Goal: Use online tool/utility: Utilize a website feature to perform a specific function

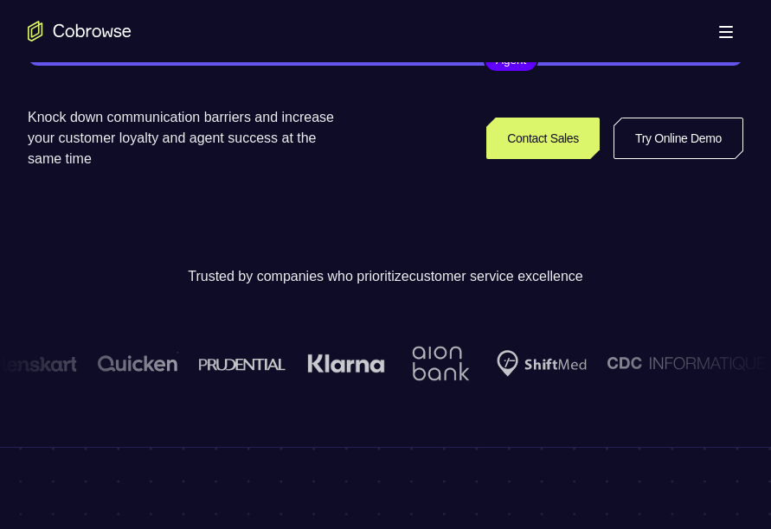
scroll to position [373, 0]
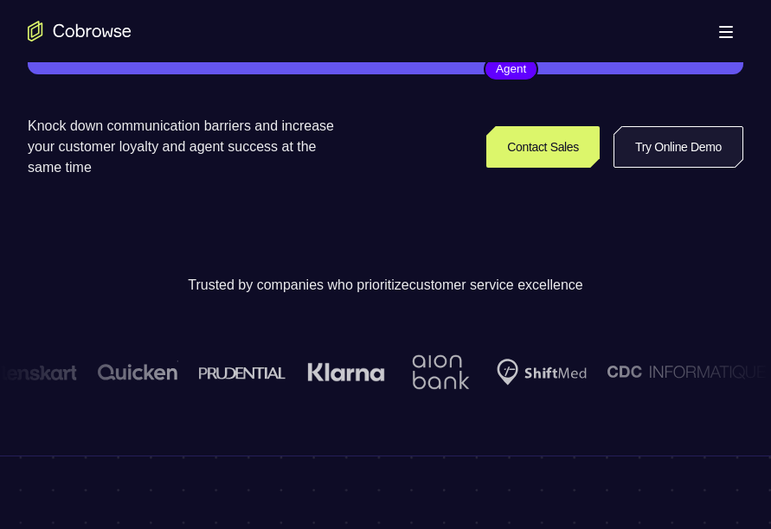
click at [686, 145] on link "Try Online Demo" at bounding box center [678, 147] width 130 height 42
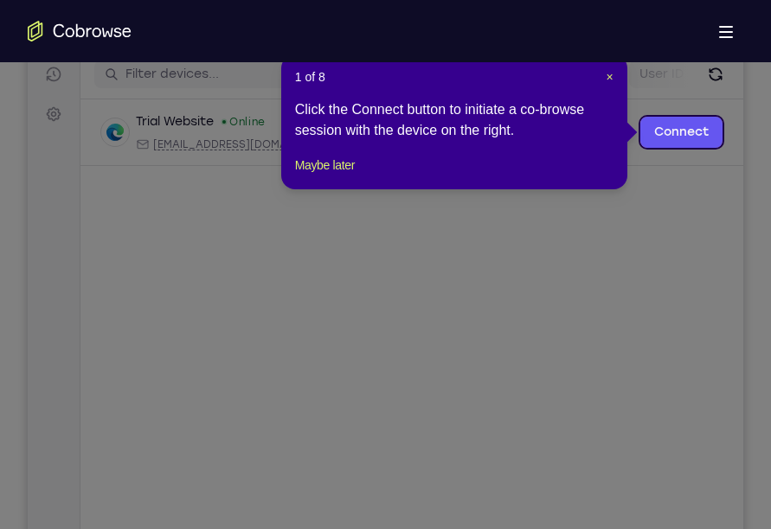
scroll to position [229, 0]
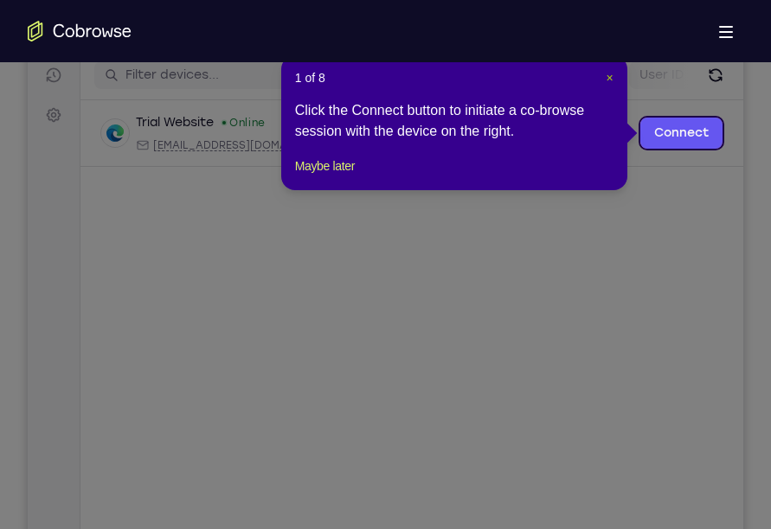
click at [608, 75] on span "×" at bounding box center [609, 78] width 7 height 14
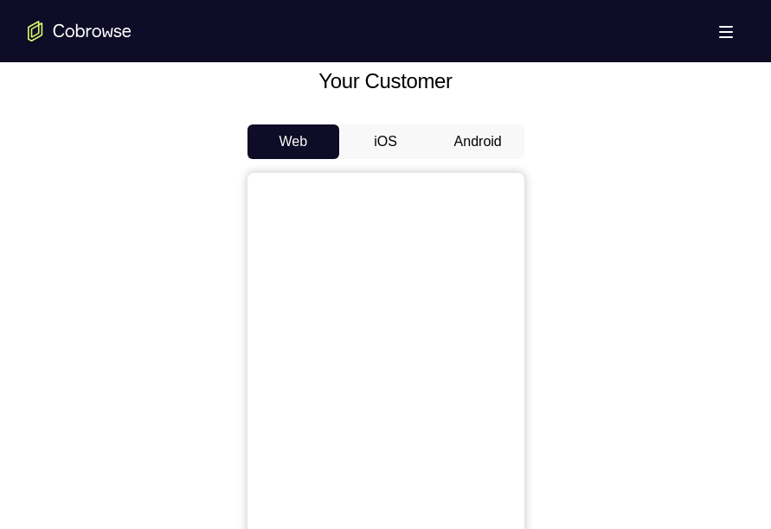
scroll to position [791, 0]
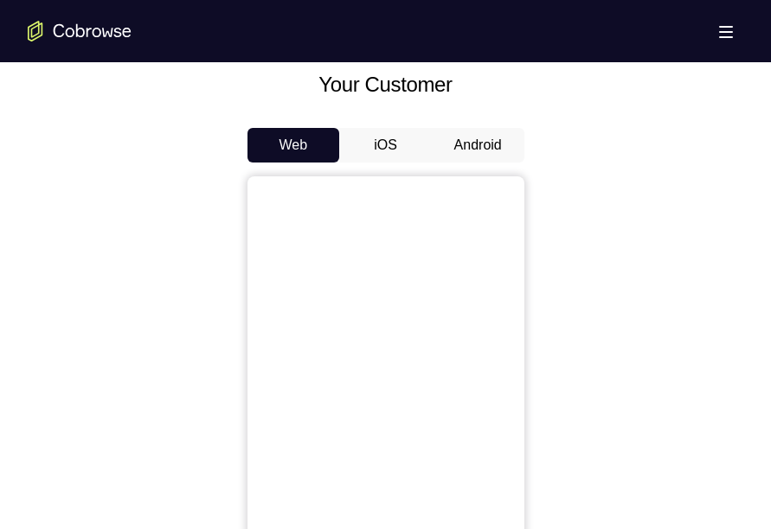
click at [389, 146] on button "iOS" at bounding box center [385, 145] width 93 height 35
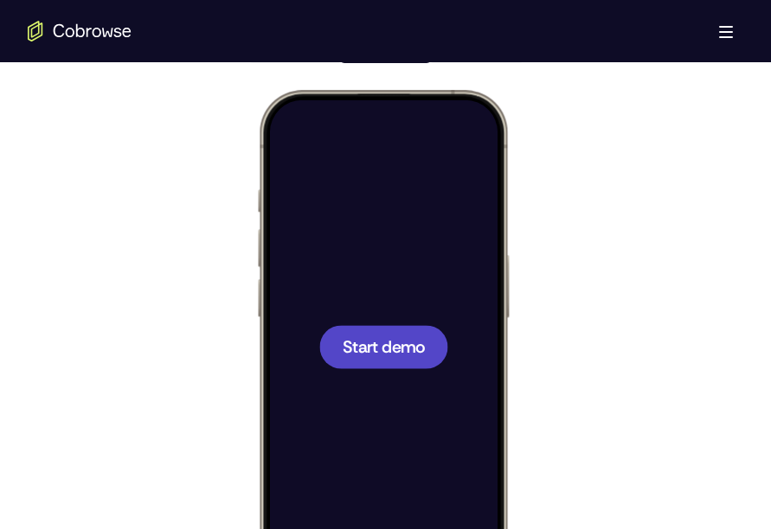
scroll to position [0, 0]
click at [374, 355] on span "Start demo" at bounding box center [383, 346] width 82 height 16
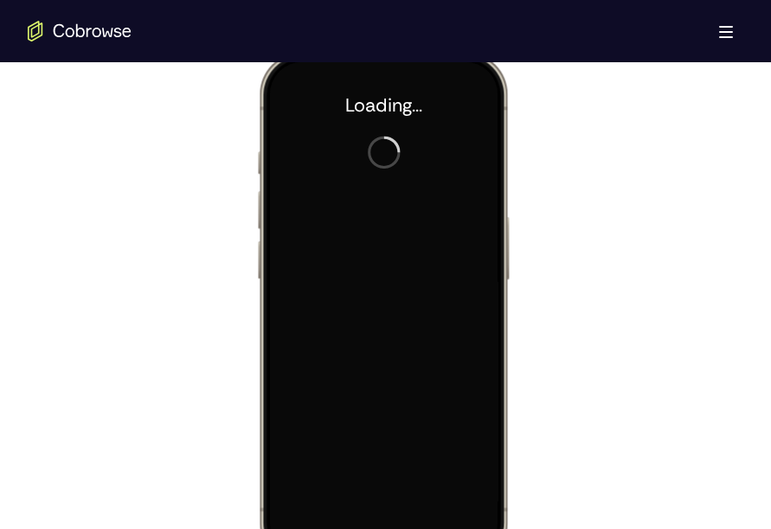
scroll to position [805, 0]
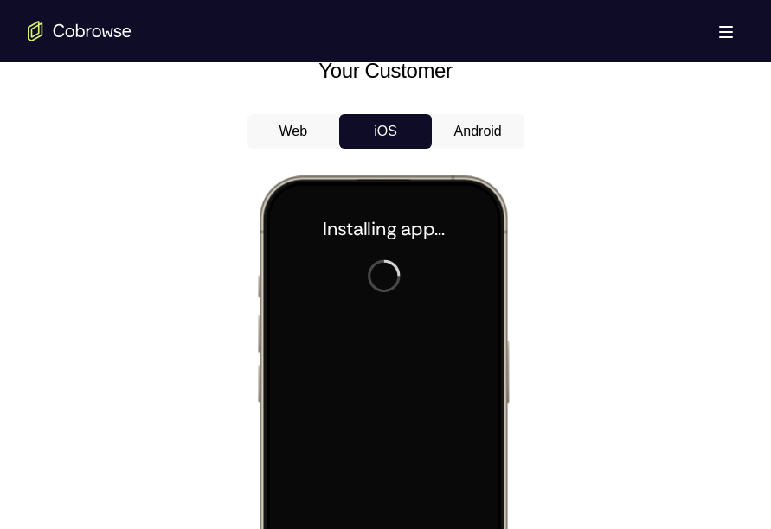
click at [458, 126] on button "Android" at bounding box center [478, 131] width 93 height 35
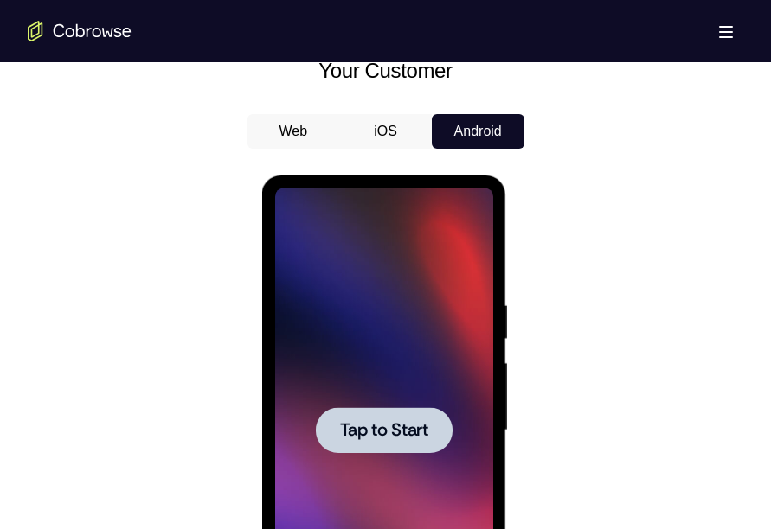
scroll to position [0, 0]
click at [396, 391] on div at bounding box center [384, 431] width 218 height 484
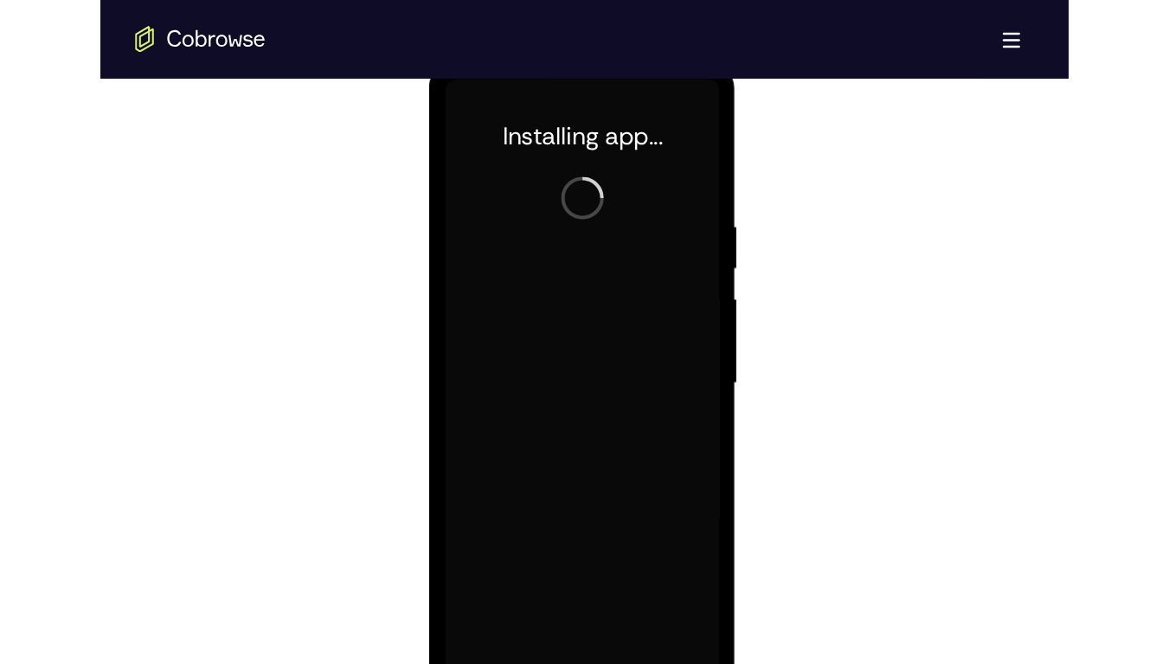
scroll to position [936, 0]
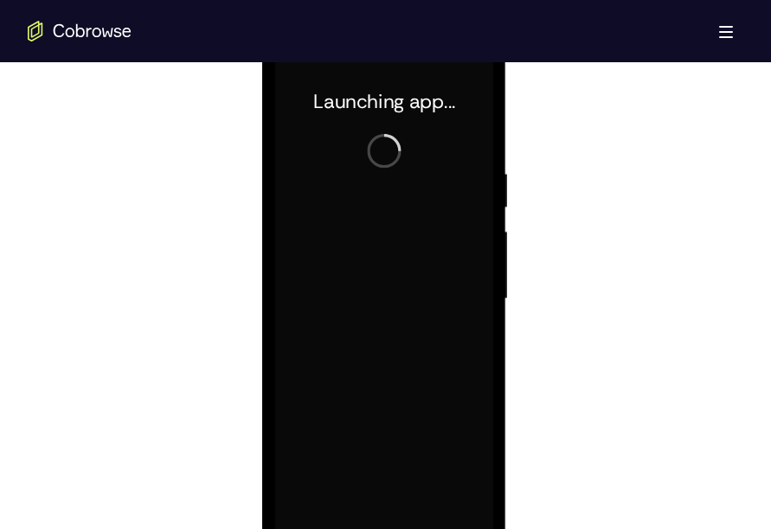
click at [609, 279] on div at bounding box center [385, 297] width 715 height 532
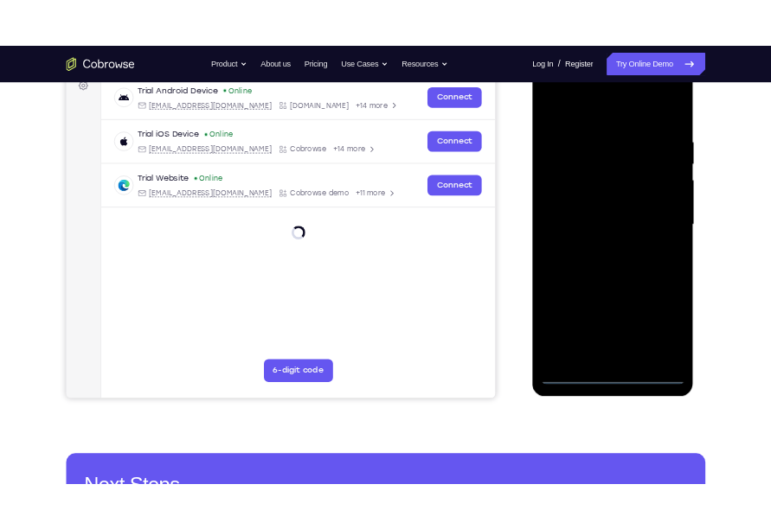
scroll to position [241, 0]
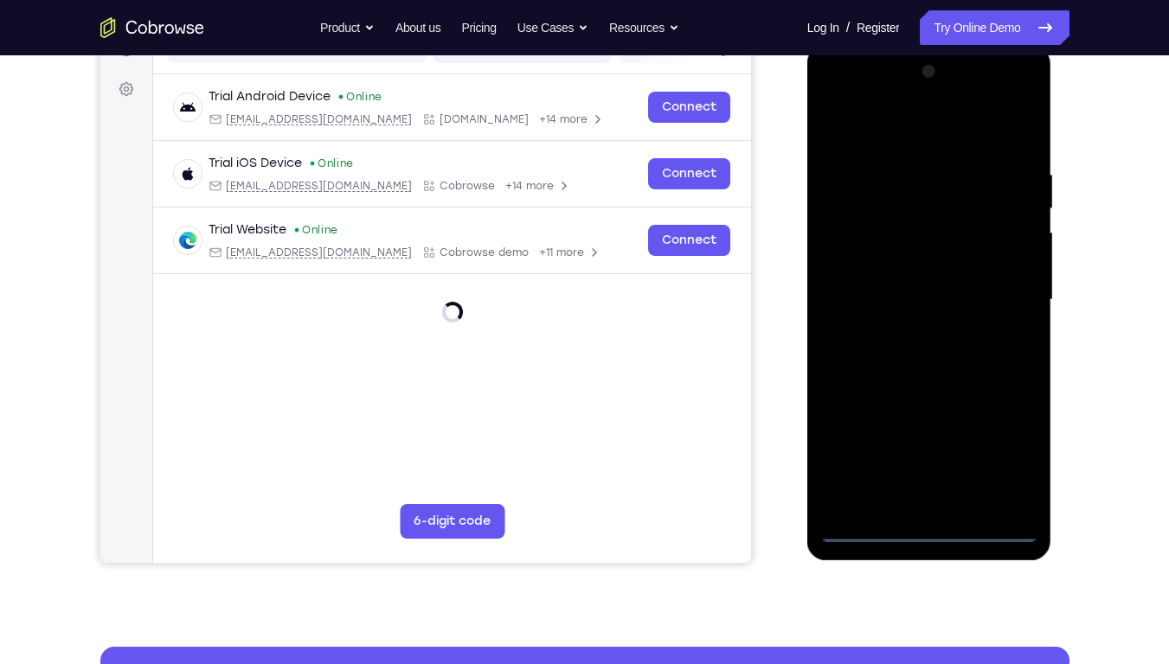
click at [770, 526] on div at bounding box center [929, 300] width 218 height 484
click at [770, 447] on div at bounding box center [929, 300] width 218 height 484
click at [770, 131] on div at bounding box center [929, 300] width 218 height 484
click at [770, 297] on div at bounding box center [929, 300] width 218 height 484
click at [770, 324] on div at bounding box center [929, 300] width 218 height 484
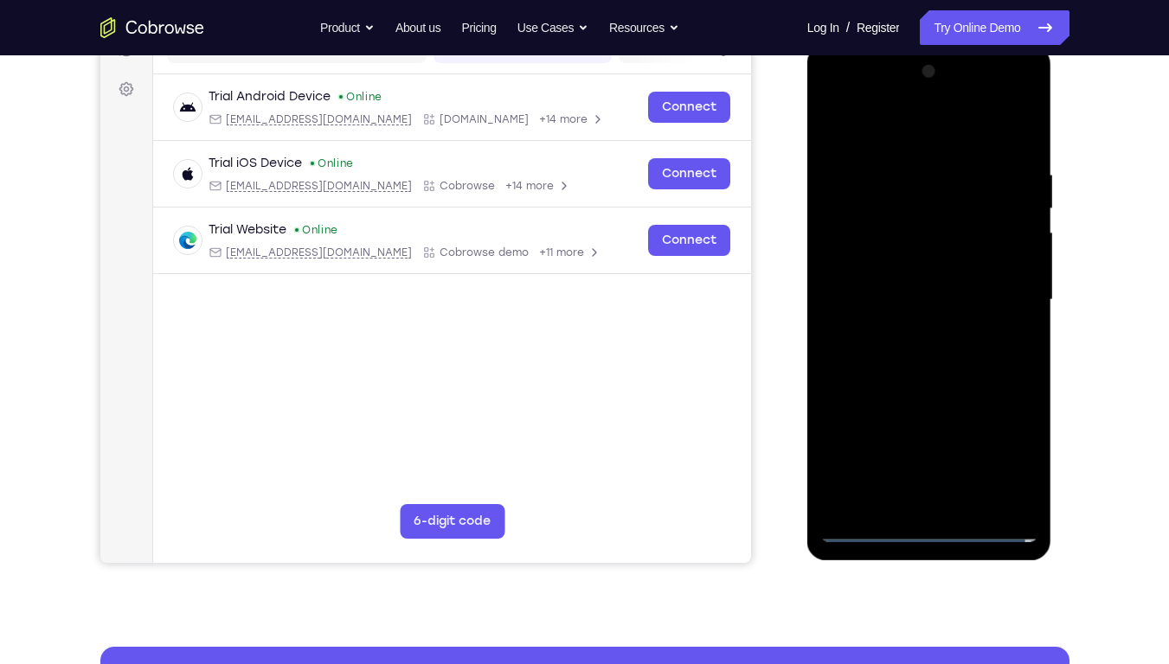
click at [770, 284] on div at bounding box center [929, 300] width 218 height 484
click at [770, 253] on div at bounding box center [929, 300] width 218 height 484
click at [770, 304] on div at bounding box center [929, 300] width 218 height 484
click at [770, 351] on div at bounding box center [929, 300] width 218 height 484
click at [770, 353] on div at bounding box center [929, 300] width 218 height 484
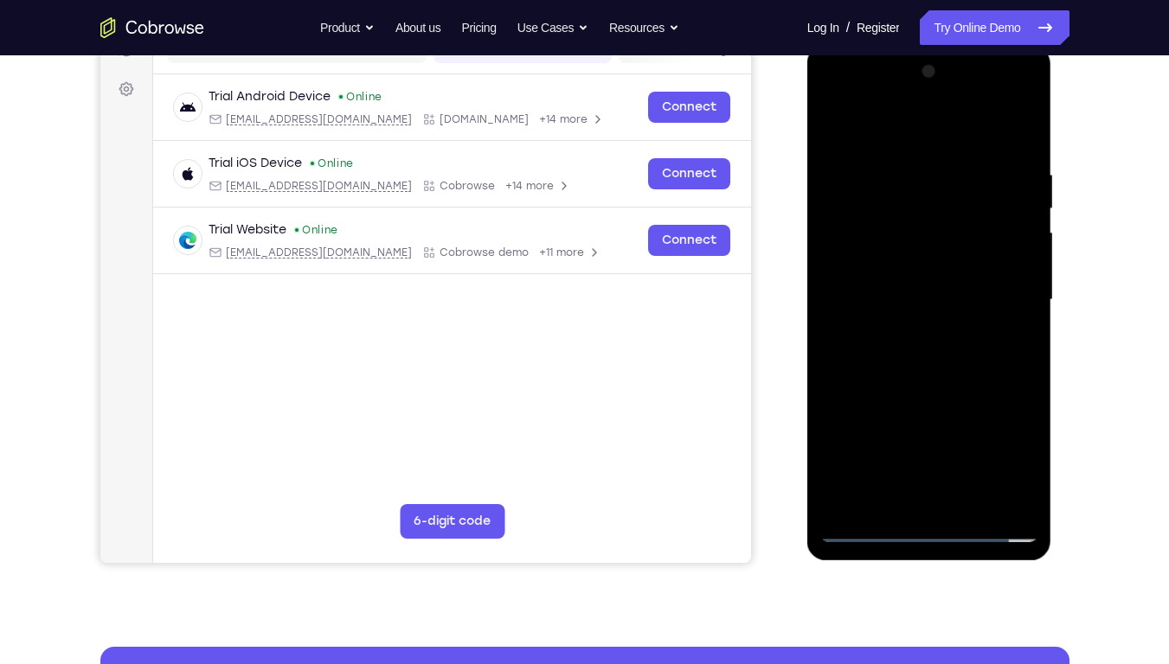
click at [770, 329] on div at bounding box center [929, 300] width 218 height 484
click at [770, 305] on div at bounding box center [929, 300] width 218 height 484
click at [770, 346] on div at bounding box center [929, 300] width 218 height 484
click at [770, 357] on div at bounding box center [929, 300] width 218 height 484
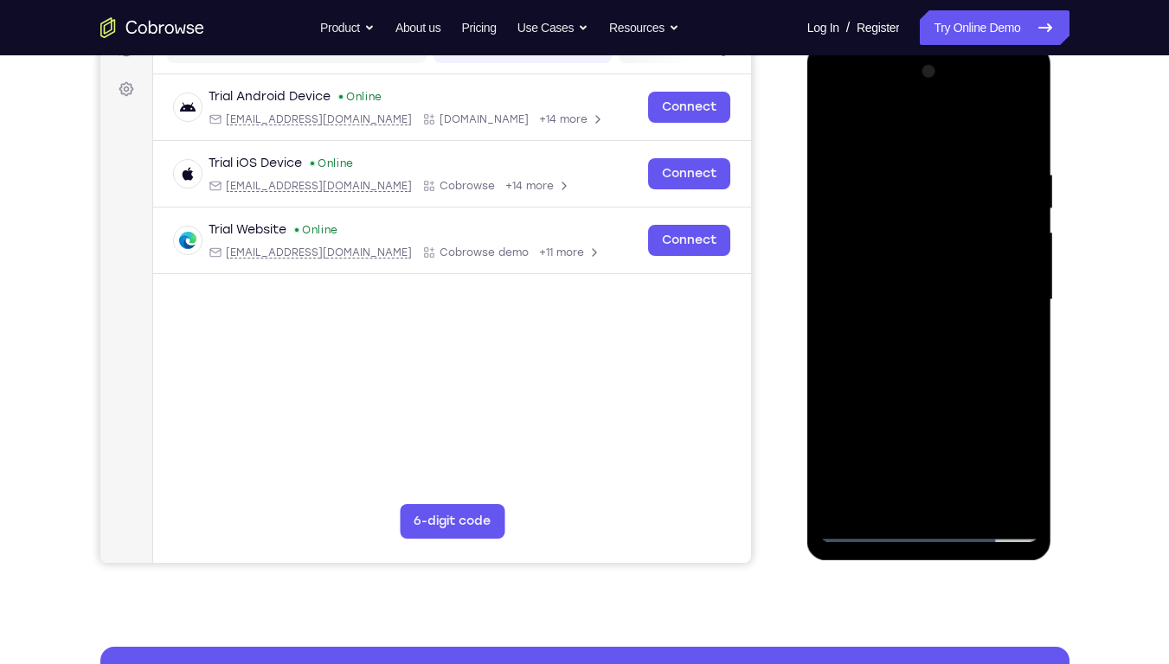
click at [770, 331] on div at bounding box center [929, 300] width 218 height 484
click at [770, 304] on div at bounding box center [929, 300] width 218 height 484
click at [770, 355] on div at bounding box center [929, 300] width 218 height 484
click at [770, 382] on div at bounding box center [929, 300] width 218 height 484
click at [770, 345] on div at bounding box center [929, 300] width 218 height 484
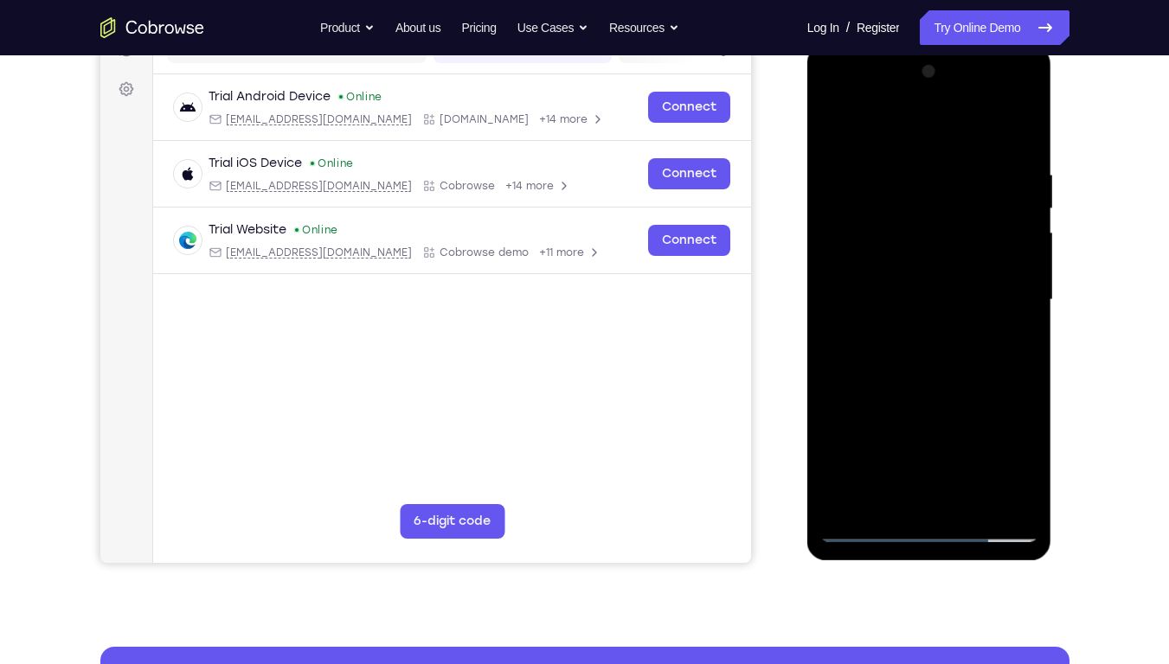
click at [770, 390] on div at bounding box center [929, 300] width 218 height 484
click at [770, 219] on div at bounding box center [929, 300] width 218 height 484
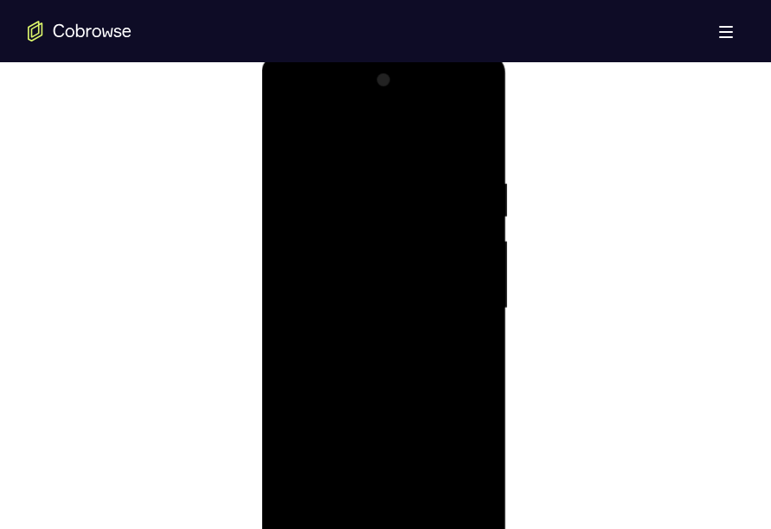
scroll to position [927, 0]
click at [367, 241] on div at bounding box center [384, 308] width 218 height 484
click at [307, 273] on div at bounding box center [384, 308] width 218 height 484
click at [479, 155] on div at bounding box center [384, 308] width 218 height 484
click at [478, 138] on div at bounding box center [384, 308] width 218 height 484
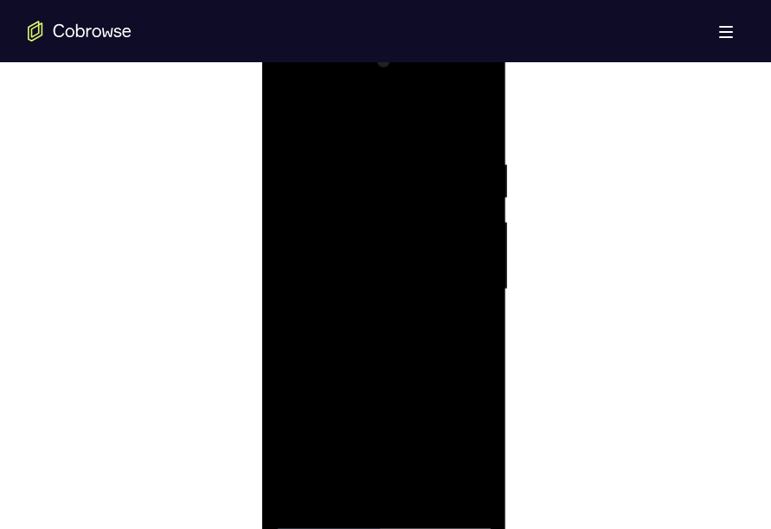
scroll to position [946, 0]
click at [338, 217] on div at bounding box center [384, 289] width 218 height 484
drag, startPoint x: 407, startPoint y: 421, endPoint x: 383, endPoint y: 164, distance: 258.9
click at [383, 164] on div at bounding box center [384, 289] width 218 height 484
drag, startPoint x: 404, startPoint y: 388, endPoint x: 401, endPoint y: 180, distance: 208.5
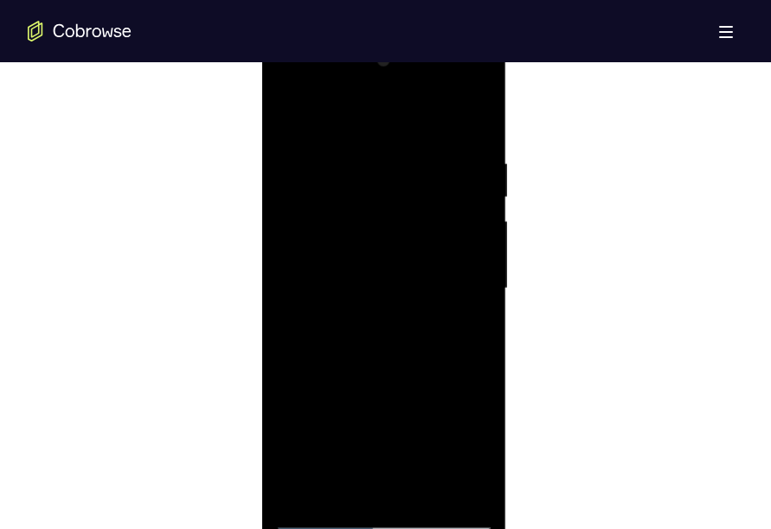
click at [401, 180] on div at bounding box center [384, 289] width 218 height 484
drag, startPoint x: 401, startPoint y: 362, endPoint x: 402, endPoint y: 35, distance: 326.2
click at [402, 35] on div at bounding box center [384, 292] width 245 height 516
drag, startPoint x: 419, startPoint y: 390, endPoint x: 407, endPoint y: 122, distance: 268.5
click at [407, 122] on div at bounding box center [384, 289] width 218 height 484
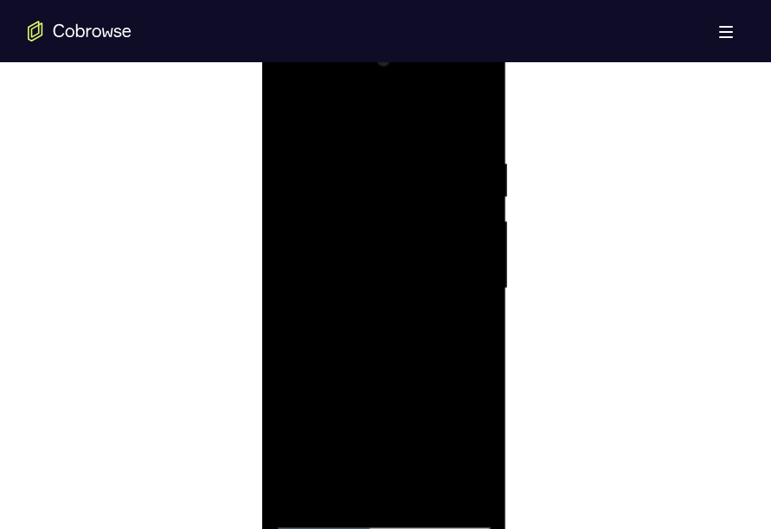
click at [383, 446] on div at bounding box center [384, 289] width 218 height 484
drag, startPoint x: 378, startPoint y: 347, endPoint x: 390, endPoint y: 449, distance: 102.8
click at [390, 449] on div at bounding box center [384, 289] width 218 height 484
click at [291, 109] on div at bounding box center [384, 289] width 218 height 484
click at [319, 312] on div at bounding box center [384, 289] width 218 height 484
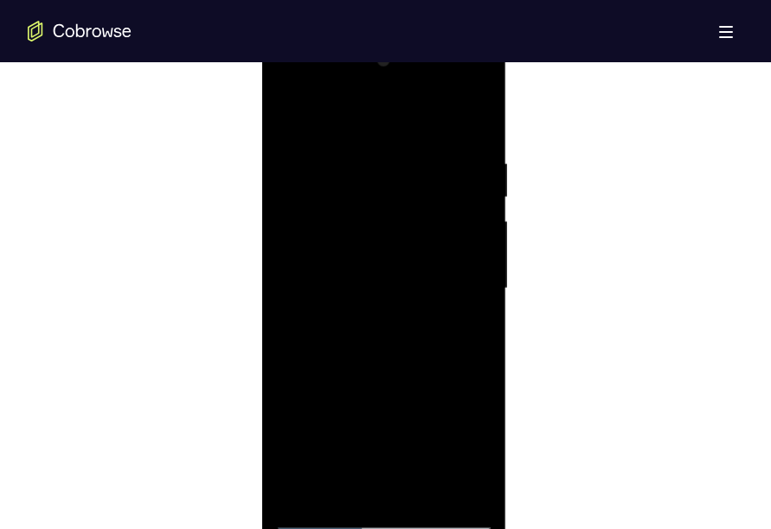
drag, startPoint x: 406, startPoint y: 339, endPoint x: 401, endPoint y: 226, distance: 113.4
click at [401, 226] on div at bounding box center [384, 289] width 218 height 484
click at [302, 362] on div at bounding box center [384, 289] width 218 height 484
drag, startPoint x: 395, startPoint y: 332, endPoint x: 399, endPoint y: 481, distance: 148.8
click at [399, 481] on div at bounding box center [384, 289] width 218 height 484
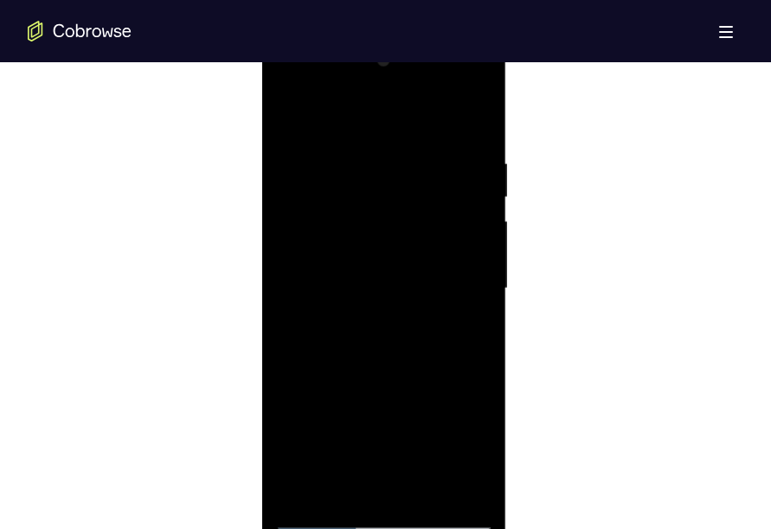
click at [286, 110] on div at bounding box center [384, 289] width 218 height 484
click at [465, 222] on div at bounding box center [384, 289] width 218 height 484
drag, startPoint x: 387, startPoint y: 389, endPoint x: 414, endPoint y: 203, distance: 188.1
click at [414, 203] on div at bounding box center [384, 289] width 218 height 484
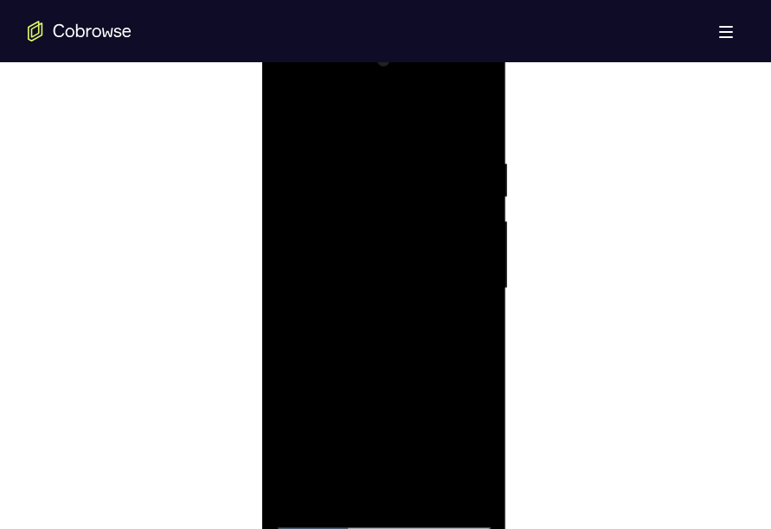
drag, startPoint x: 401, startPoint y: 407, endPoint x: 397, endPoint y: 170, distance: 237.1
click at [397, 170] on div at bounding box center [384, 289] width 218 height 484
drag, startPoint x: 378, startPoint y: 458, endPoint x: 371, endPoint y: 215, distance: 242.3
click at [371, 215] on div at bounding box center [384, 289] width 218 height 484
drag, startPoint x: 376, startPoint y: 460, endPoint x: 381, endPoint y: 178, distance: 282.1
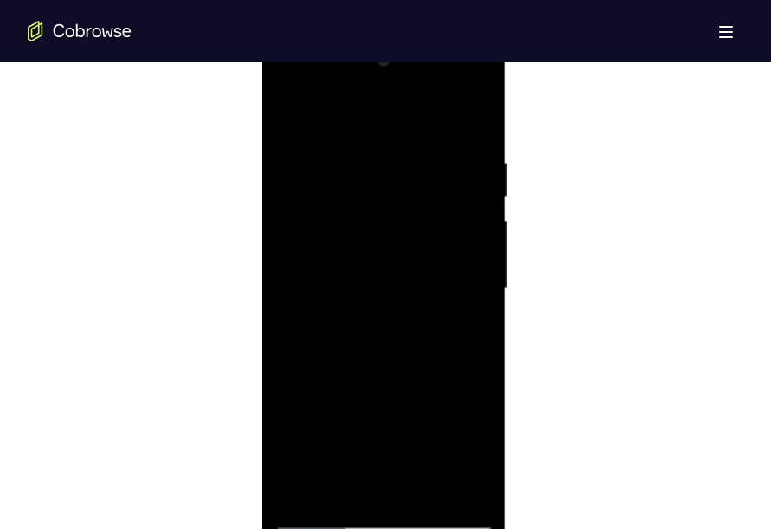
click at [381, 178] on div at bounding box center [384, 289] width 218 height 484
drag, startPoint x: 374, startPoint y: 452, endPoint x: 385, endPoint y: 160, distance: 292.6
click at [385, 160] on div at bounding box center [384, 289] width 218 height 484
click at [425, 495] on div at bounding box center [384, 289] width 218 height 484
click at [395, 380] on div at bounding box center [384, 289] width 218 height 484
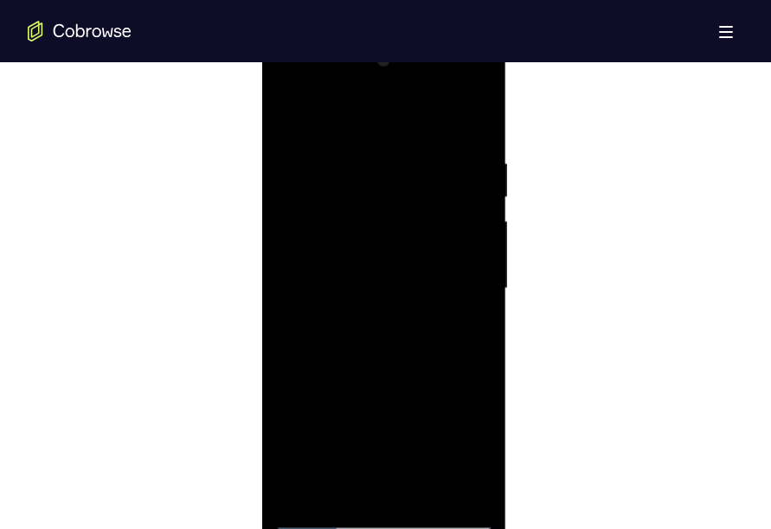
click at [299, 118] on div at bounding box center [384, 289] width 218 height 484
click at [478, 113] on div at bounding box center [384, 289] width 218 height 484
drag, startPoint x: 406, startPoint y: 183, endPoint x: 380, endPoint y: 543, distance: 360.8
click at [380, 529] on div at bounding box center [384, 292] width 245 height 516
drag, startPoint x: 420, startPoint y: 221, endPoint x: 464, endPoint y: 546, distance: 328.1
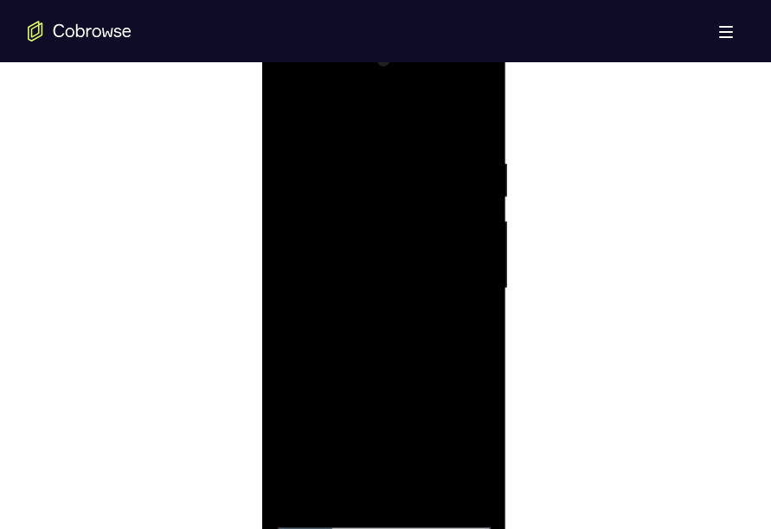
click at [464, 529] on div at bounding box center [384, 292] width 245 height 516
click at [418, 497] on div at bounding box center [384, 289] width 218 height 484
click at [467, 234] on div at bounding box center [384, 289] width 218 height 484
click at [295, 112] on div at bounding box center [384, 289] width 218 height 484
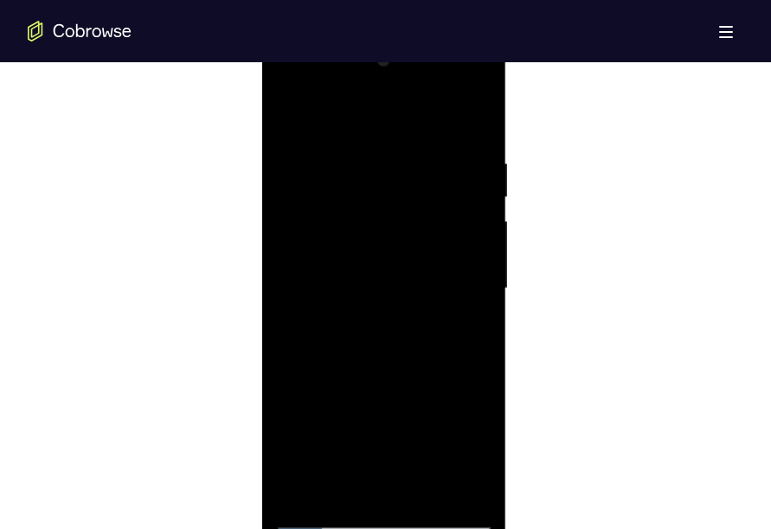
click at [361, 157] on div at bounding box center [384, 289] width 218 height 484
click at [478, 337] on div at bounding box center [384, 289] width 218 height 484
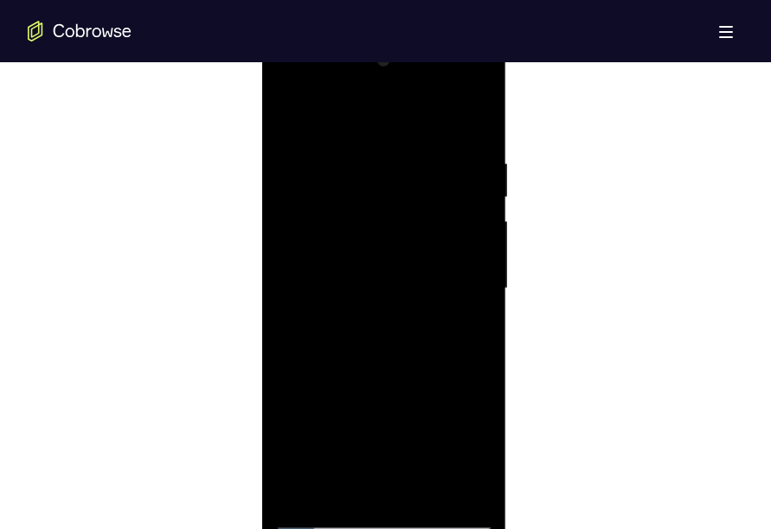
drag, startPoint x: 294, startPoint y: 307, endPoint x: 467, endPoint y: 344, distance: 177.0
click at [467, 344] on div at bounding box center [384, 289] width 218 height 484
click at [475, 241] on div at bounding box center [384, 289] width 218 height 484
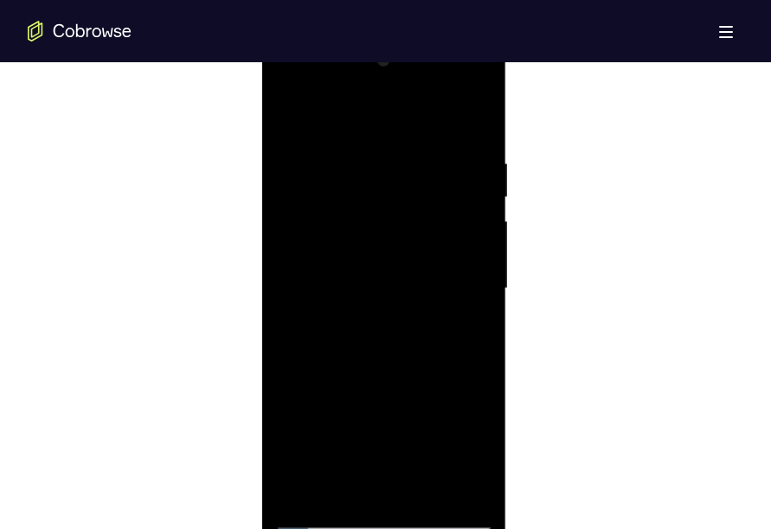
click at [475, 241] on div at bounding box center [384, 289] width 218 height 484
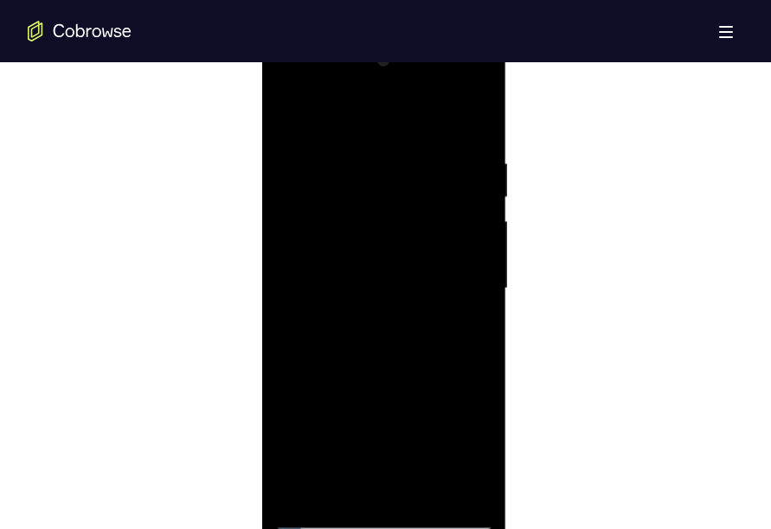
click at [475, 241] on div at bounding box center [384, 289] width 218 height 484
click at [281, 330] on div at bounding box center [384, 289] width 218 height 484
click at [479, 374] on div at bounding box center [384, 289] width 218 height 484
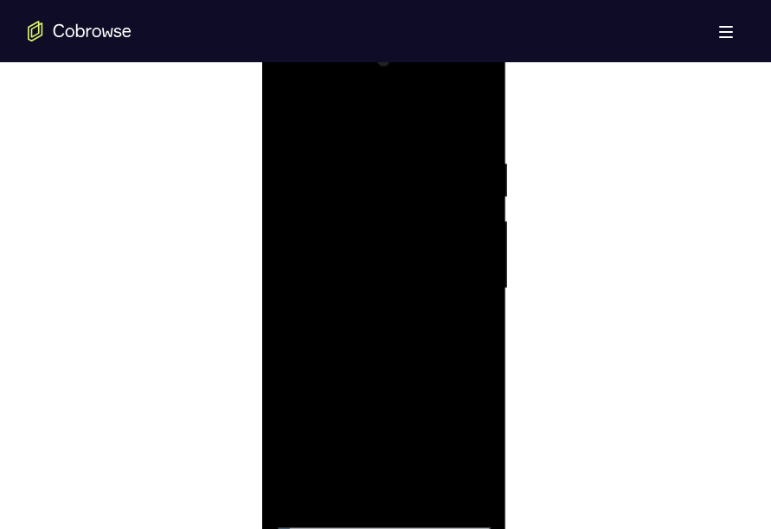
click at [479, 374] on div at bounding box center [384, 289] width 218 height 484
click at [479, 119] on div at bounding box center [384, 289] width 218 height 484
drag, startPoint x: 423, startPoint y: 213, endPoint x: 385, endPoint y: 570, distance: 359.3
click at [385, 529] on html "Online web based iOS Simulators and Android Emulators. Run iPhone, iPad, Mobile…" at bounding box center [385, 293] width 247 height 519
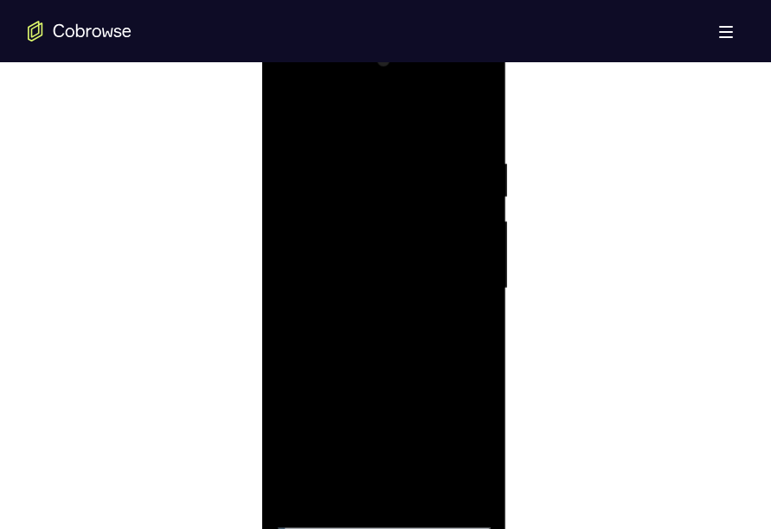
click at [422, 498] on div at bounding box center [384, 289] width 218 height 484
click at [325, 515] on div at bounding box center [384, 289] width 218 height 484
click at [356, 152] on div at bounding box center [384, 289] width 218 height 484
click at [476, 308] on div at bounding box center [384, 289] width 218 height 484
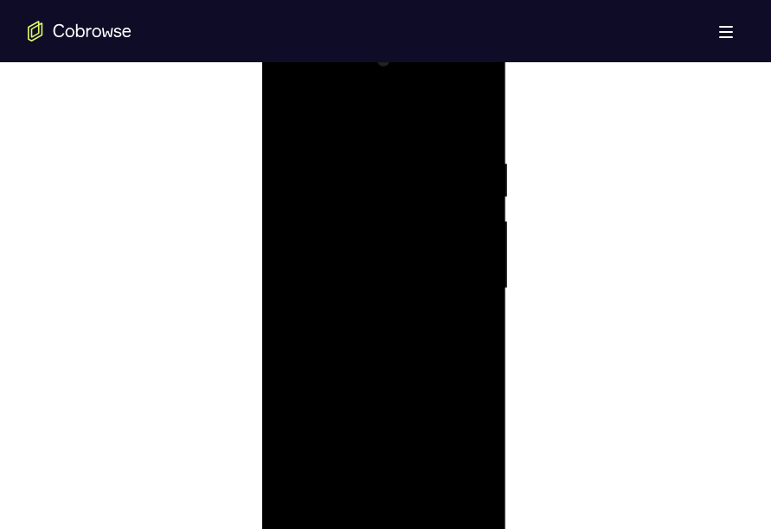
click at [476, 308] on div at bounding box center [384, 289] width 218 height 484
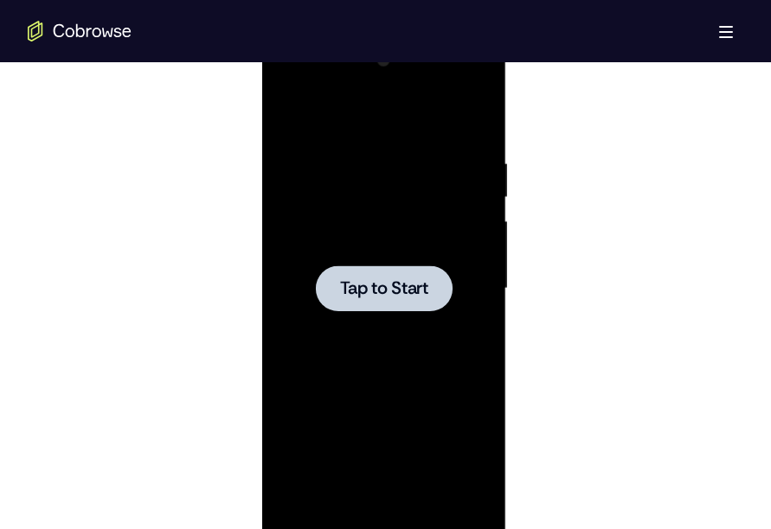
click at [166, 230] on div at bounding box center [385, 287] width 715 height 532
